Goal: Find specific page/section: Find specific page/section

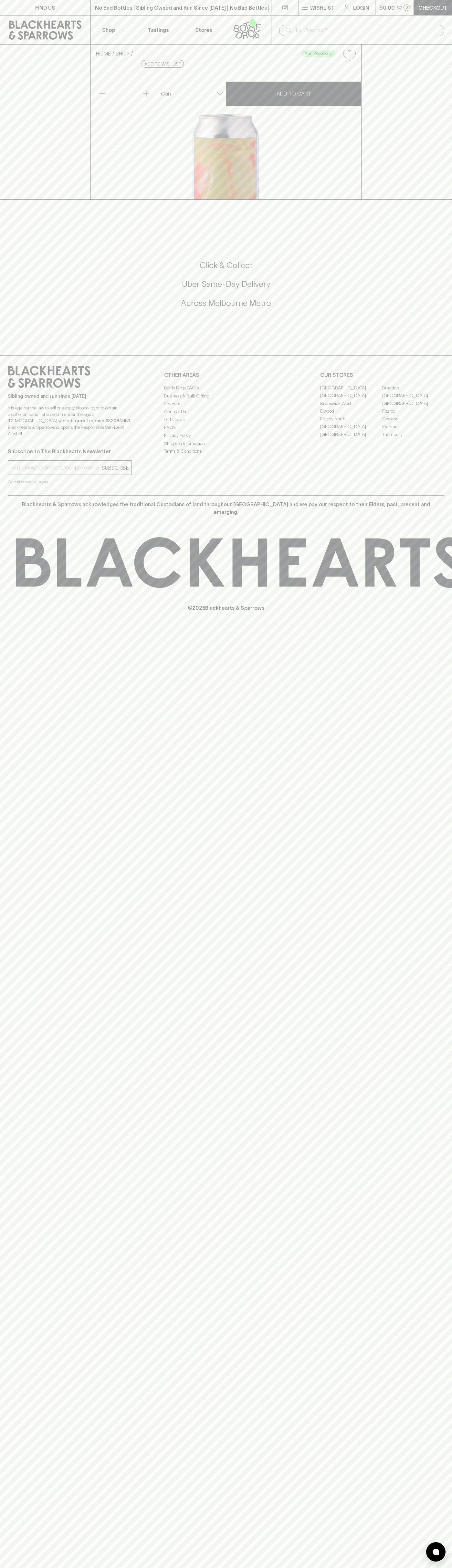
click at [5, 4] on link "FIND US" at bounding box center [45, 7] width 90 height 15
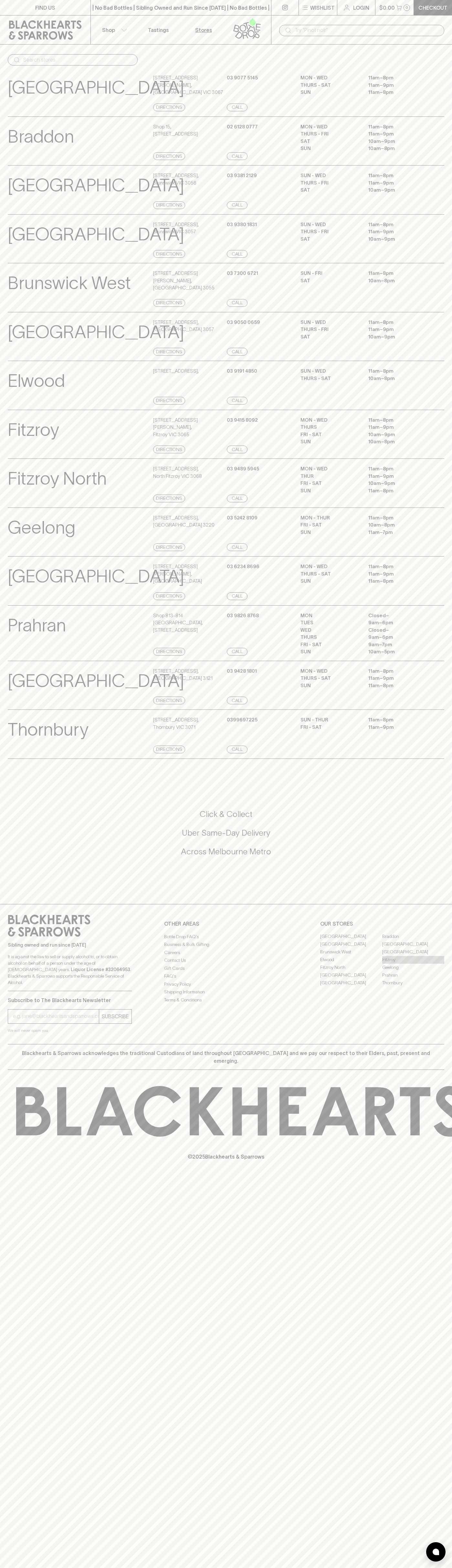
click at [431, 964] on link "Fitzroy" at bounding box center [413, 960] width 62 height 8
click at [375, 1567] on html "FIND US | No Bad Bottles | Sibling Owned and Run Since [DATE] | No Bad Bottles …" at bounding box center [226, 784] width 452 height 1568
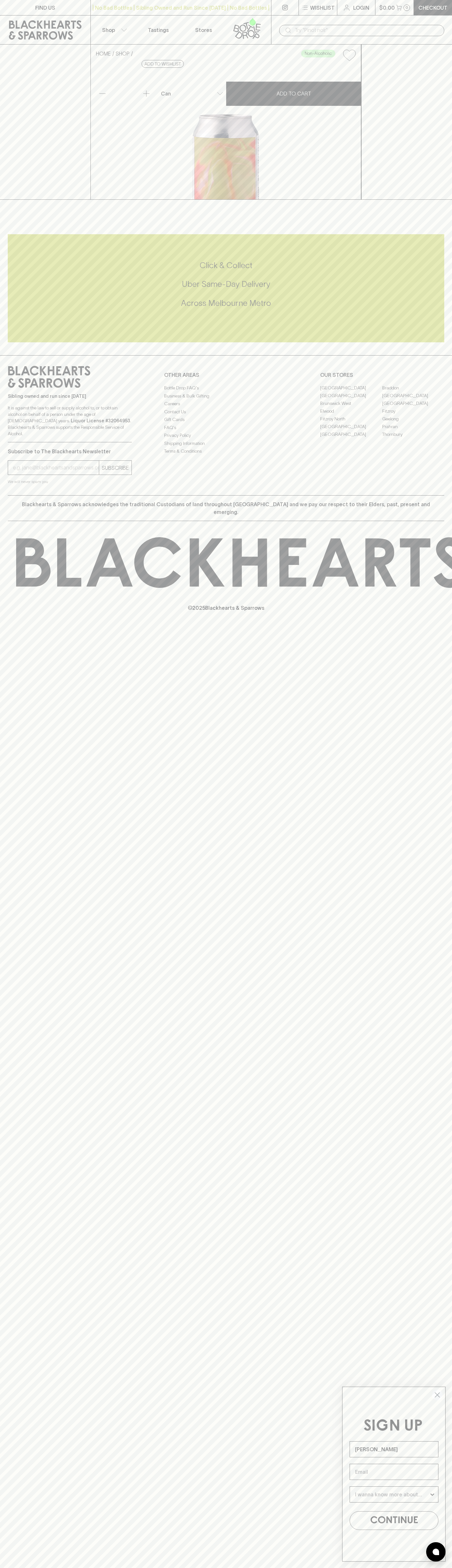
type input "[PERSON_NAME]"
